Goal: Navigation & Orientation: Find specific page/section

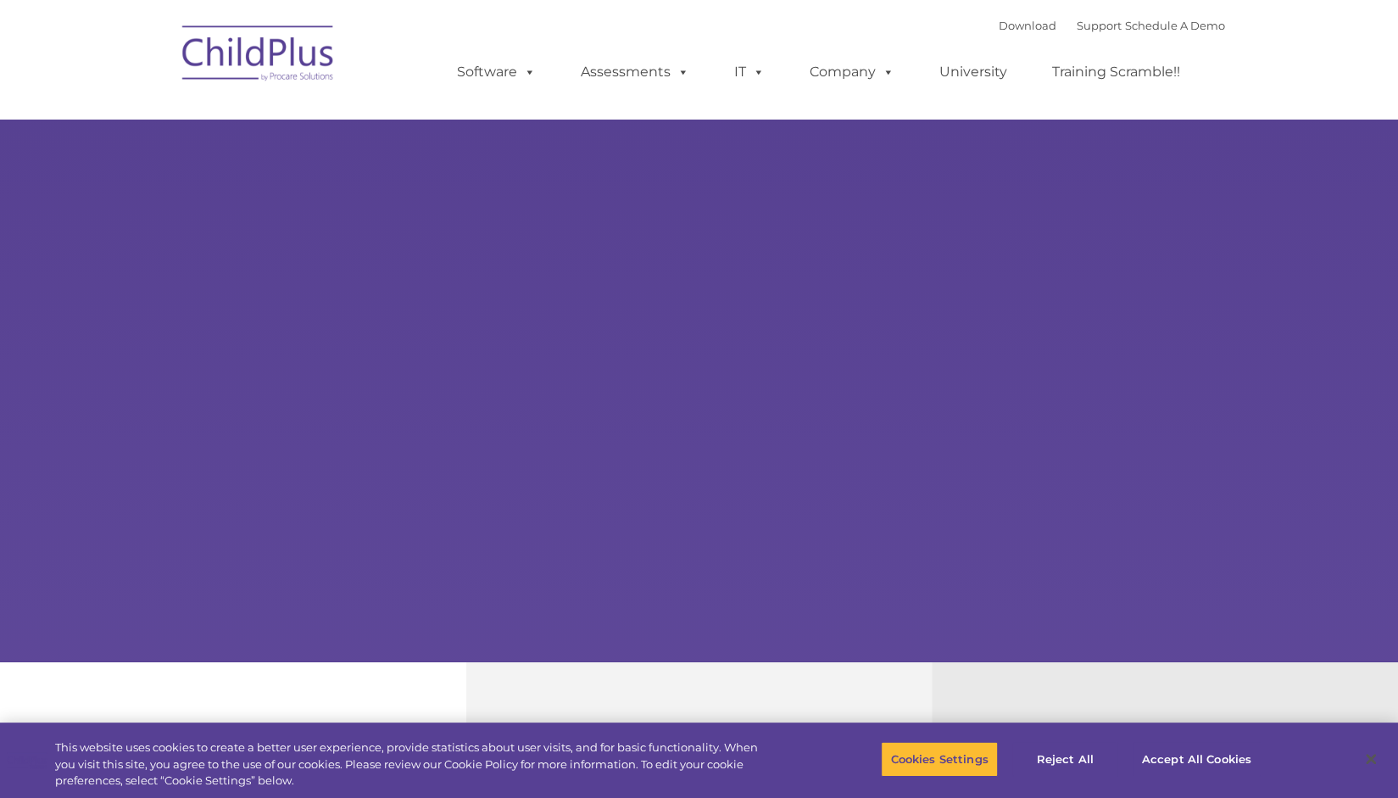
select select "MEDIUM"
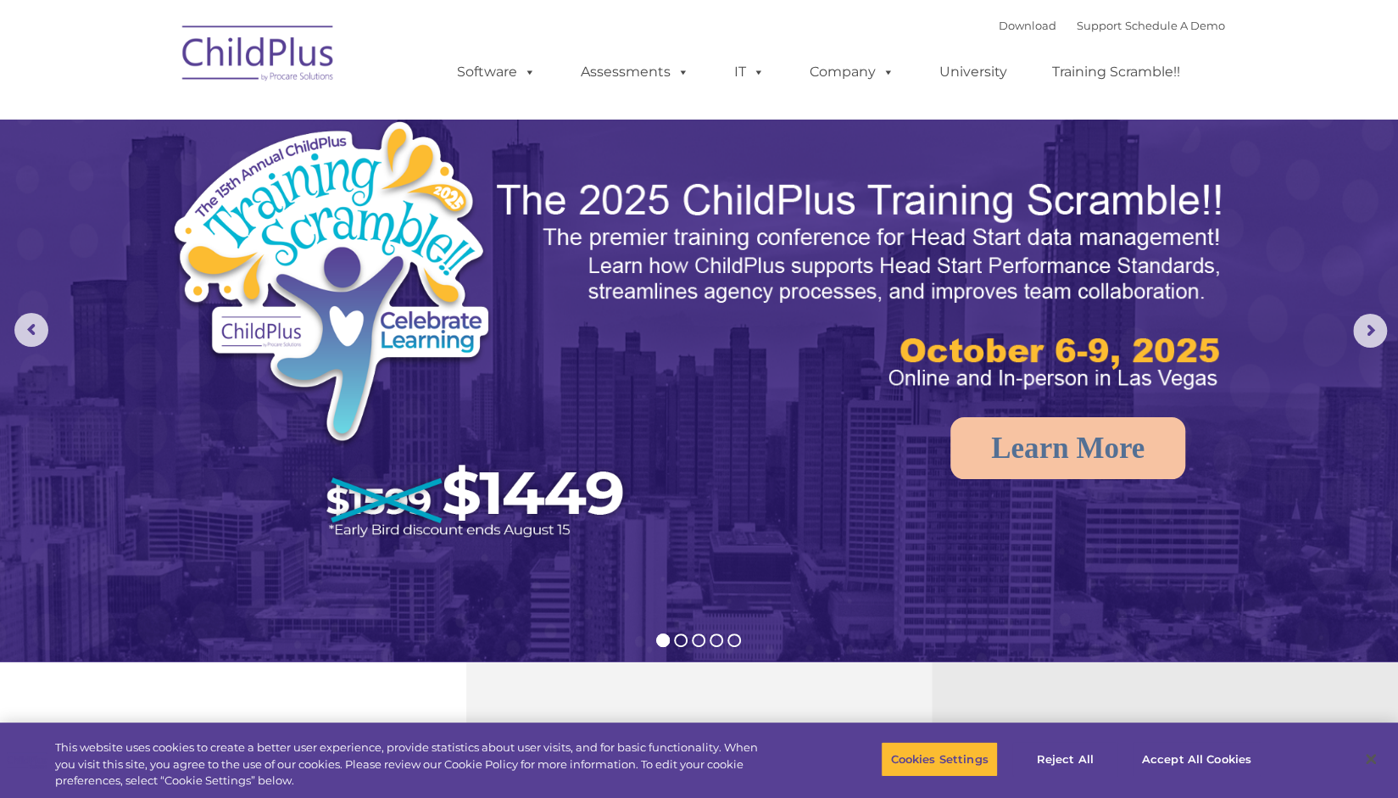
click at [945, 31] on div "Download Support | Schedule A Demo  MENU MENU Software ChildPlus: The original…" at bounding box center [824, 59] width 802 height 93
click at [999, 25] on link "Download" at bounding box center [1028, 26] width 58 height 14
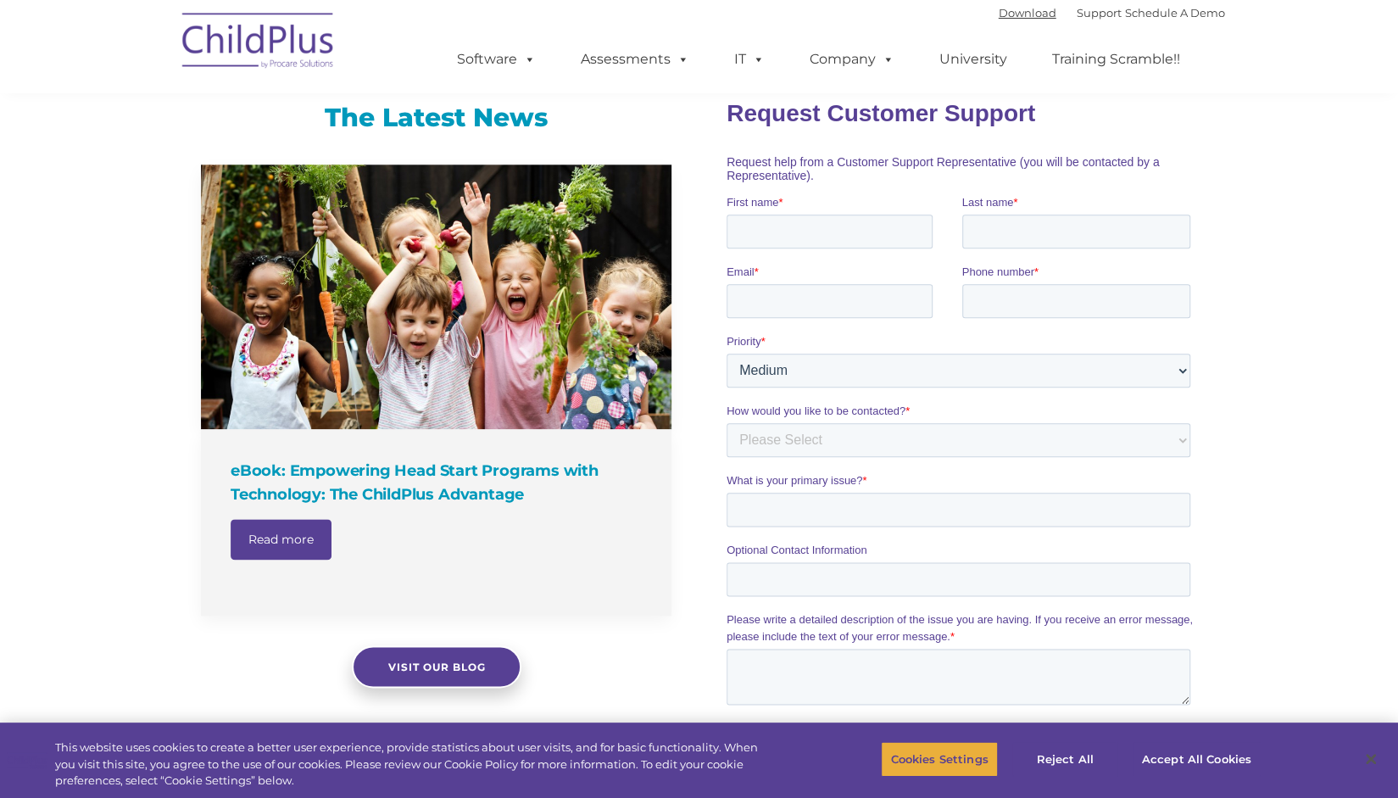
scroll to position [1062, 0]
click at [1172, 761] on button "Accept All Cookies" at bounding box center [1197, 759] width 128 height 36
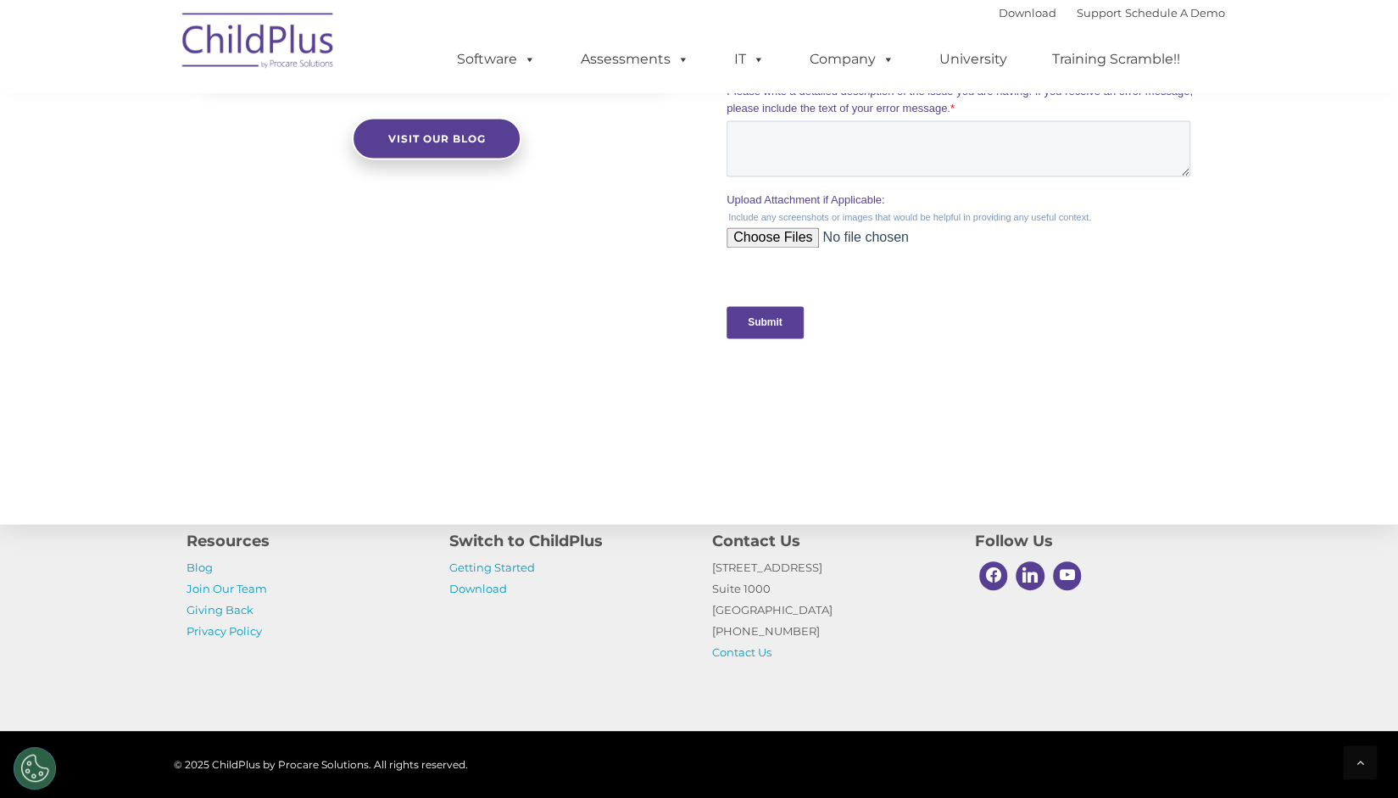
scroll to position [1590, 0]
click at [511, 561] on link "Getting Started" at bounding box center [492, 568] width 86 height 14
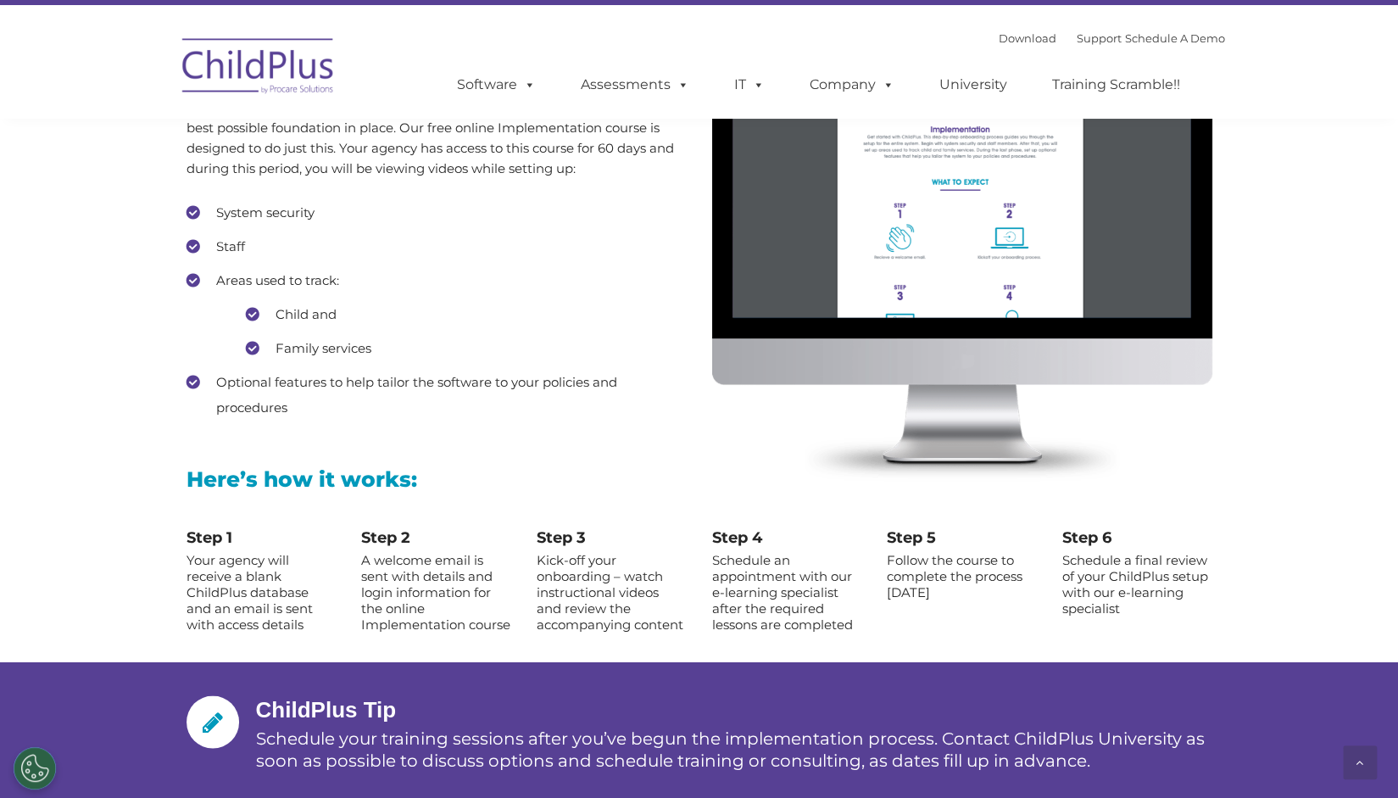
scroll to position [1555, 0]
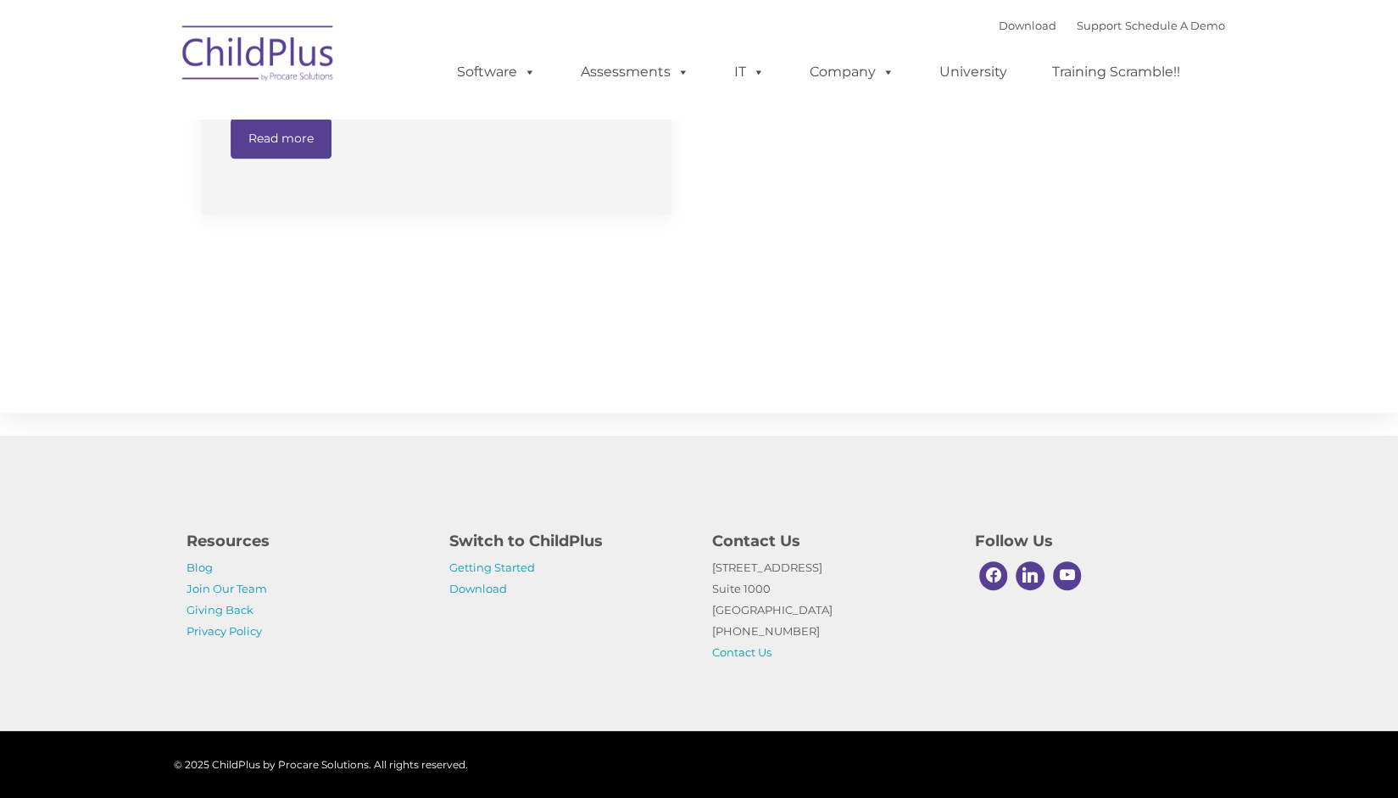
scroll to position [1577, 0]
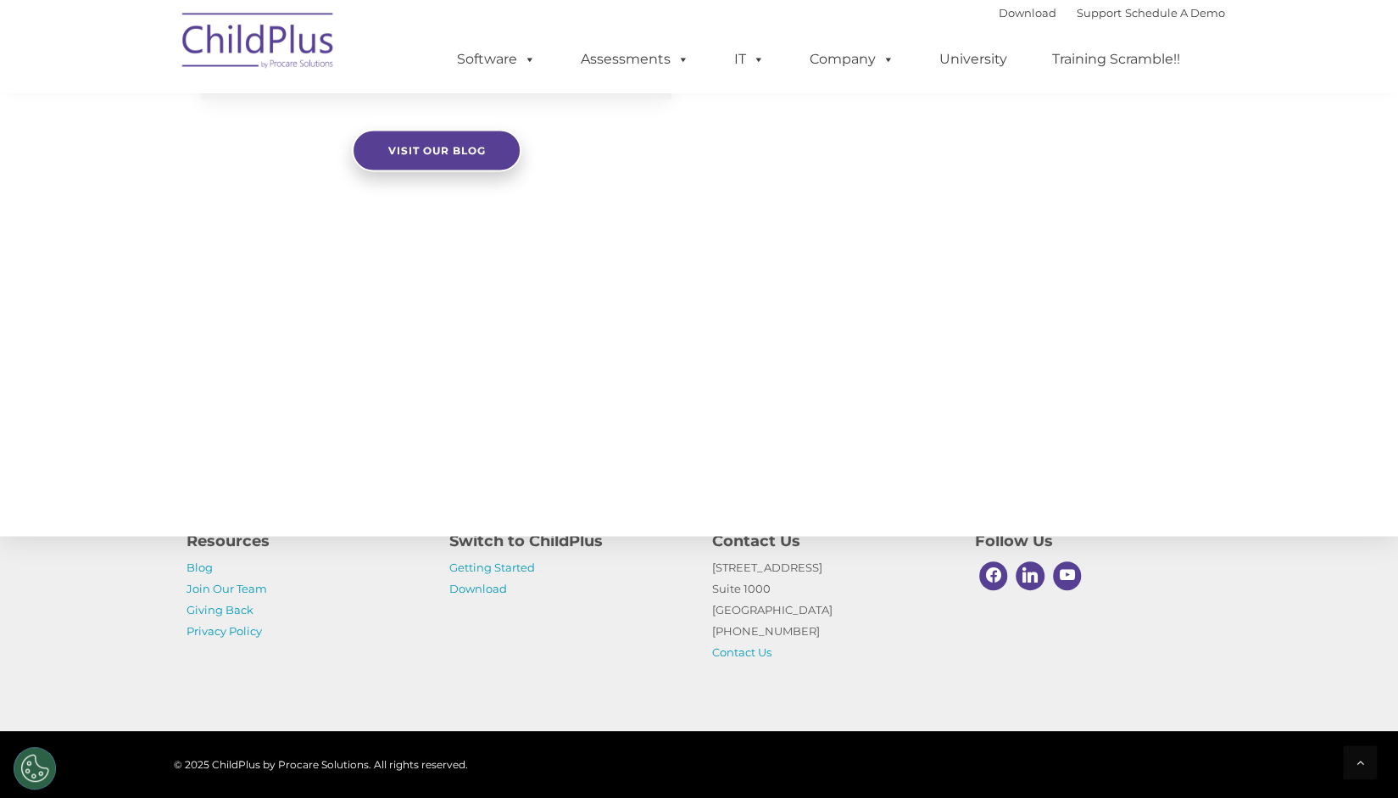
select select "MEDIUM"
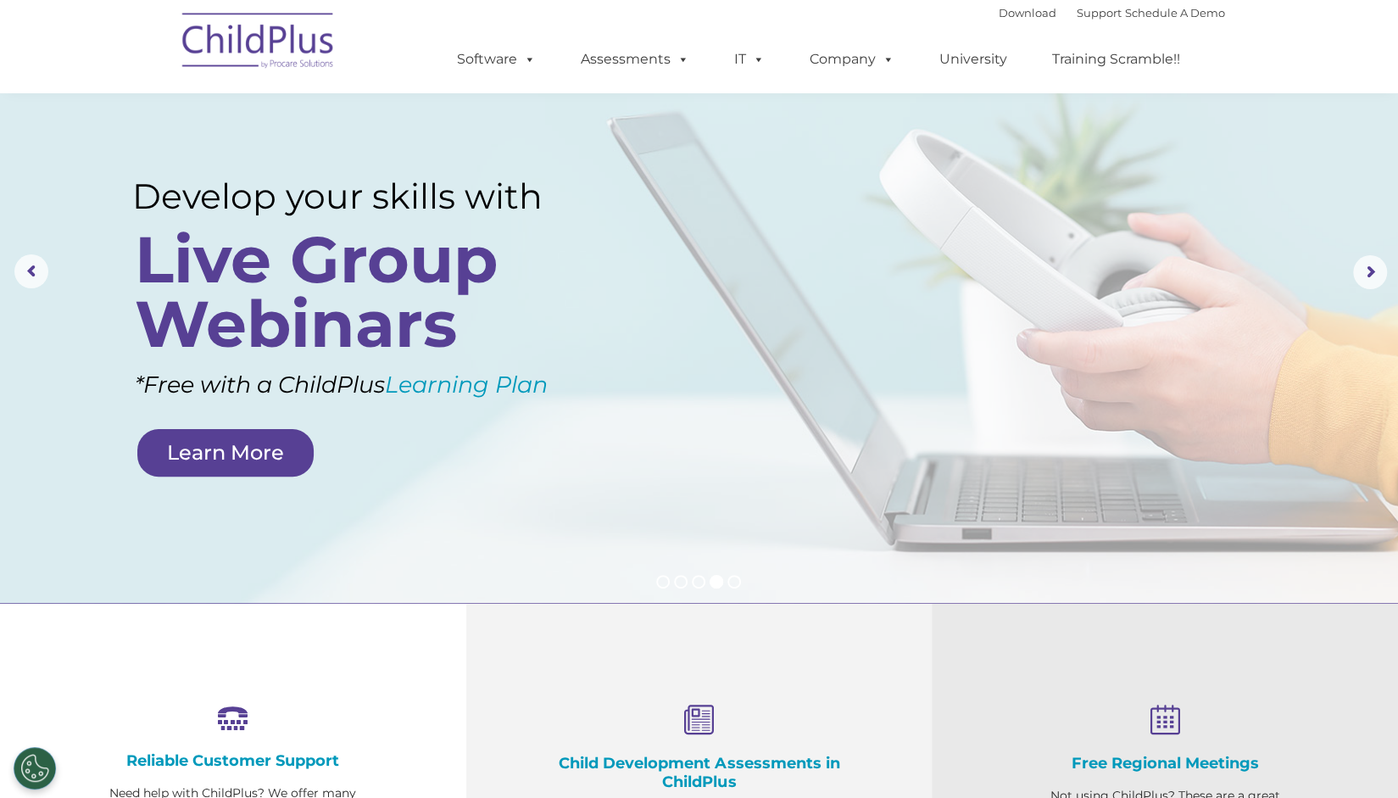
scroll to position [0, 0]
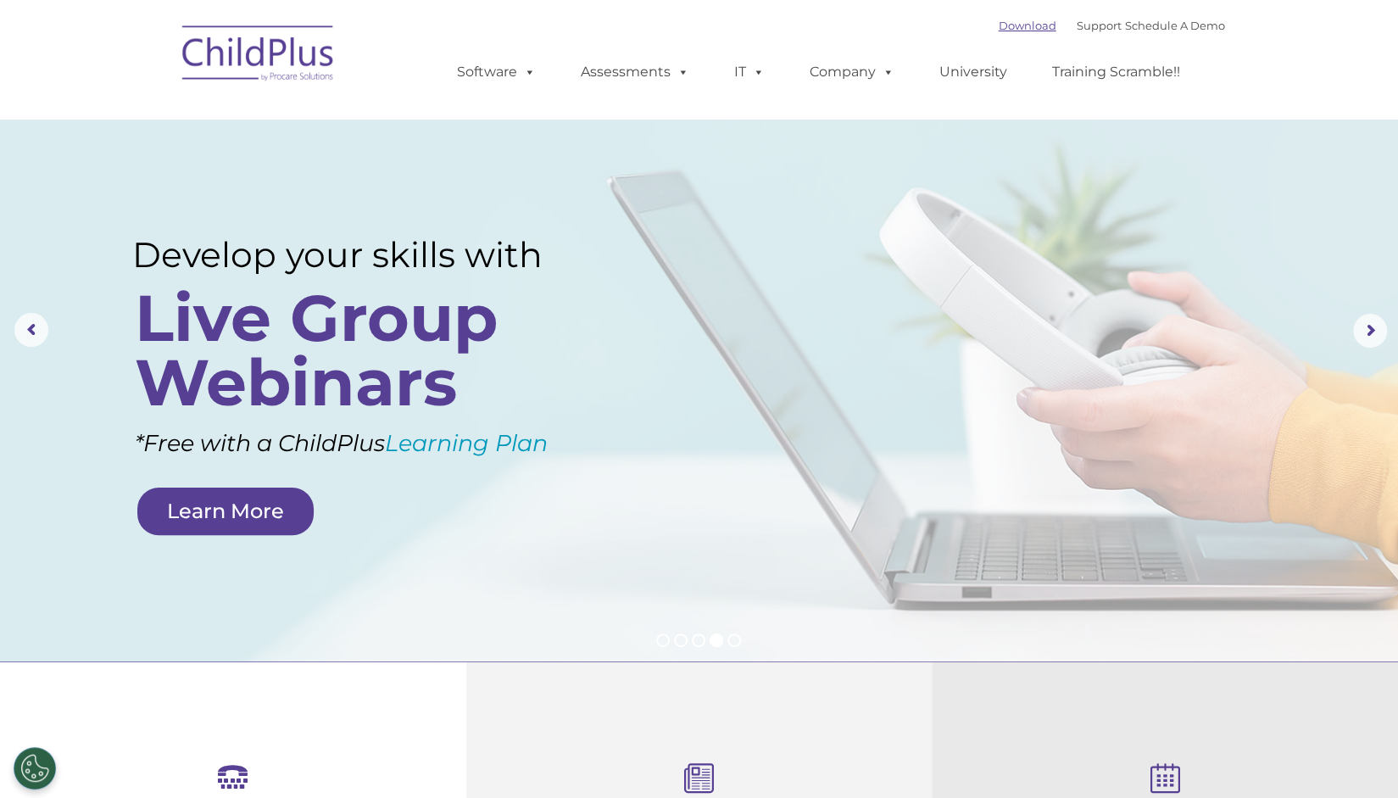
click at [1021, 25] on link "Download" at bounding box center [1028, 26] width 58 height 14
